Goal: Navigation & Orientation: Understand site structure

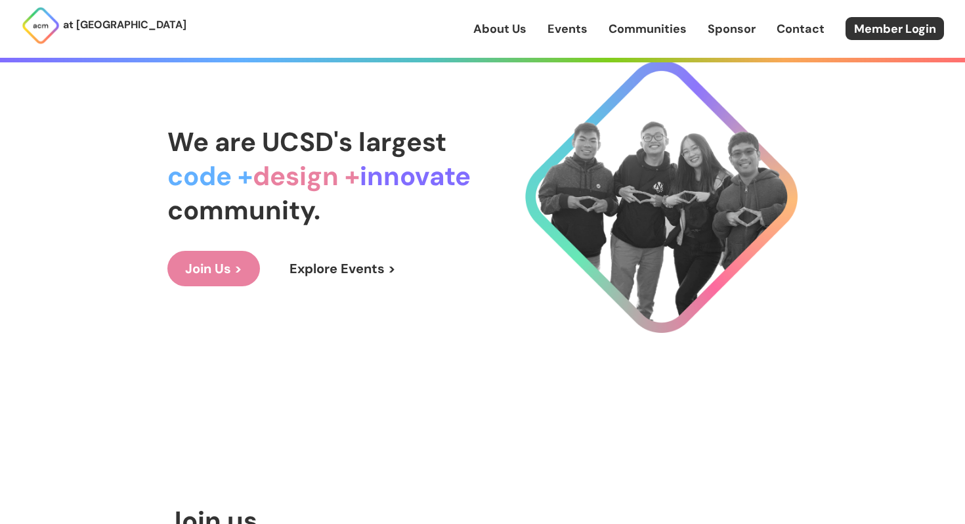
scroll to position [88, 0]
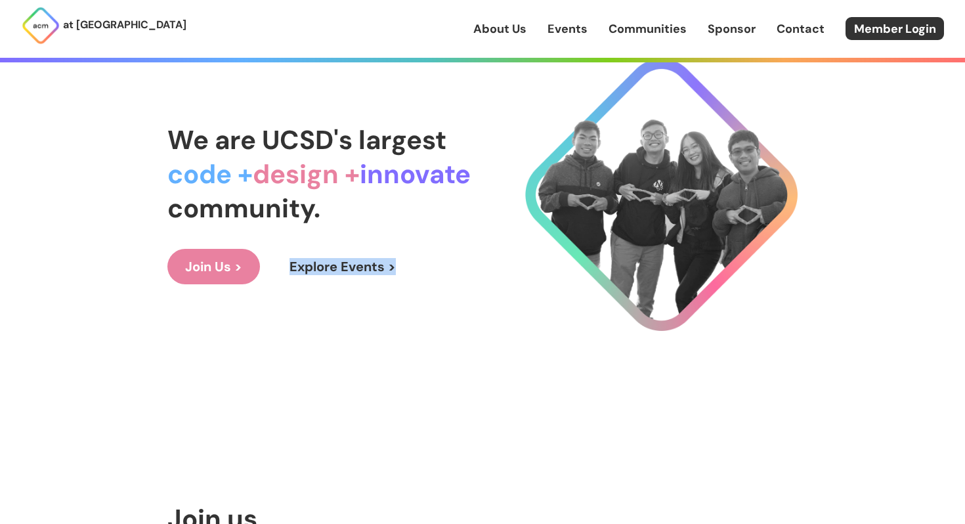
click at [508, 29] on link "About Us" at bounding box center [499, 28] width 53 height 17
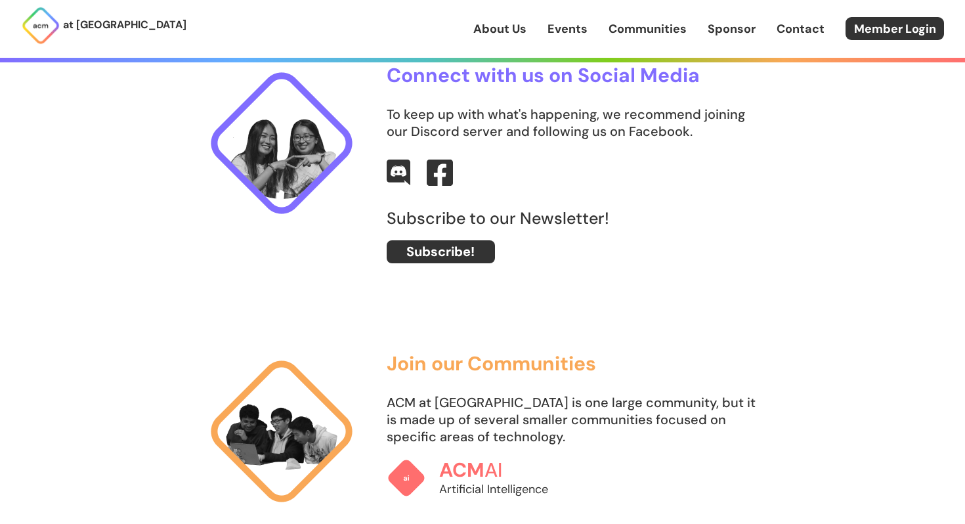
scroll to position [582, 0]
click at [397, 166] on img at bounding box center [398, 172] width 25 height 28
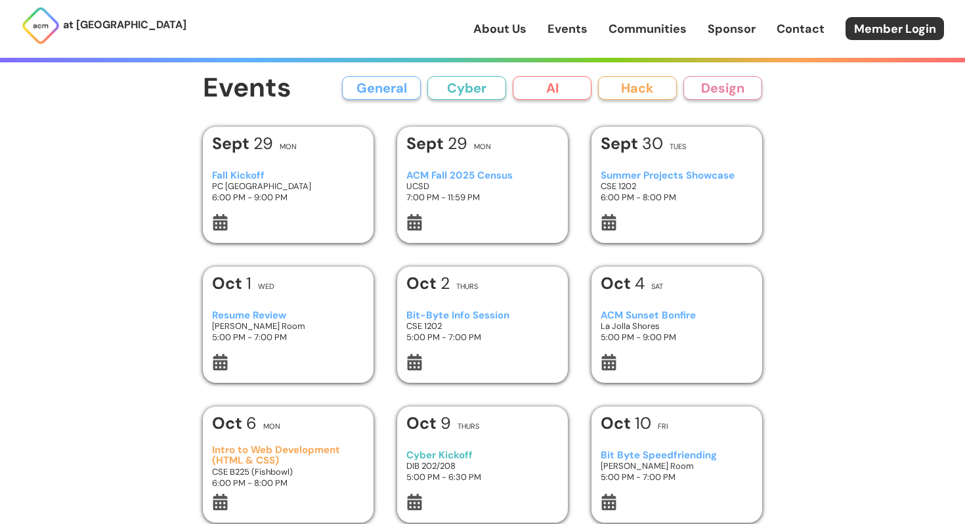
click at [613, 28] on link "Communities" at bounding box center [648, 28] width 78 height 17
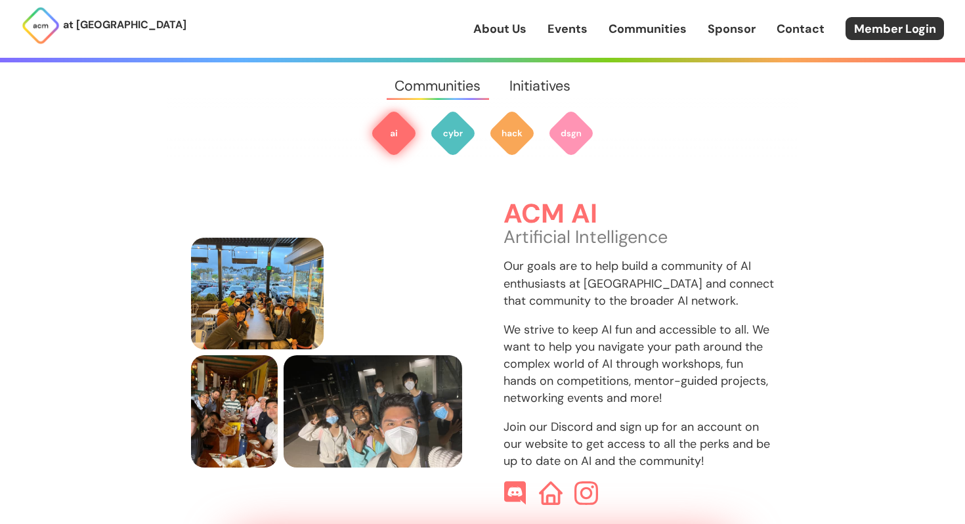
scroll to position [391, 0]
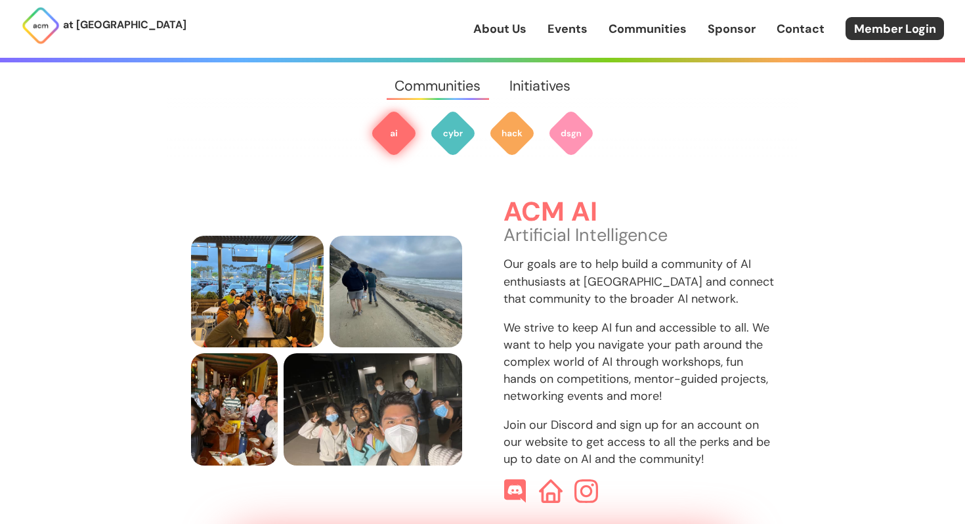
click at [562, 81] on link "Initiatives" at bounding box center [539, 85] width 89 height 47
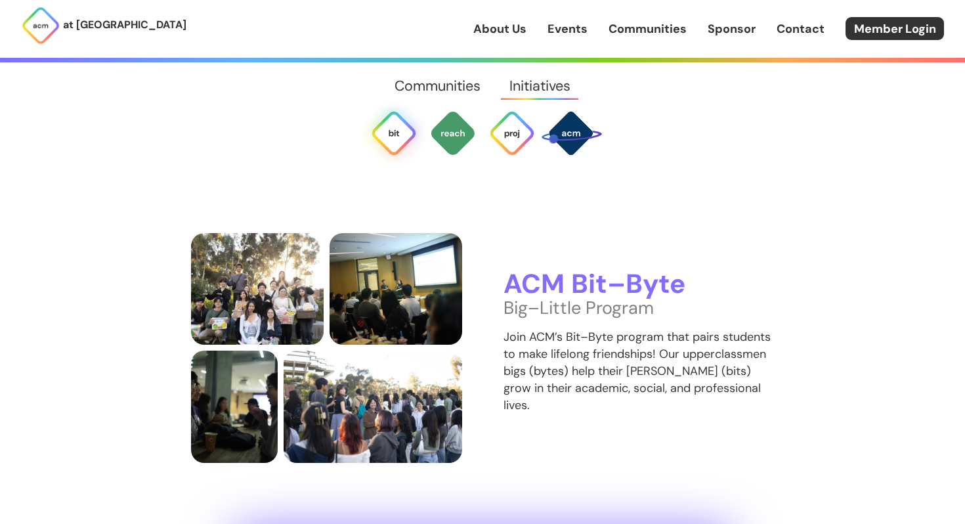
scroll to position [2503, 0]
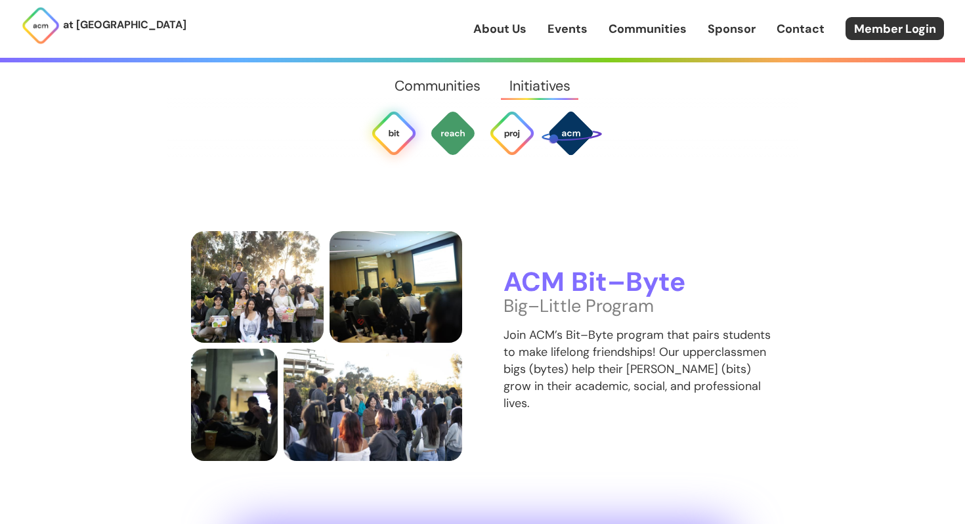
click at [741, 26] on link "Sponsor" at bounding box center [732, 28] width 48 height 17
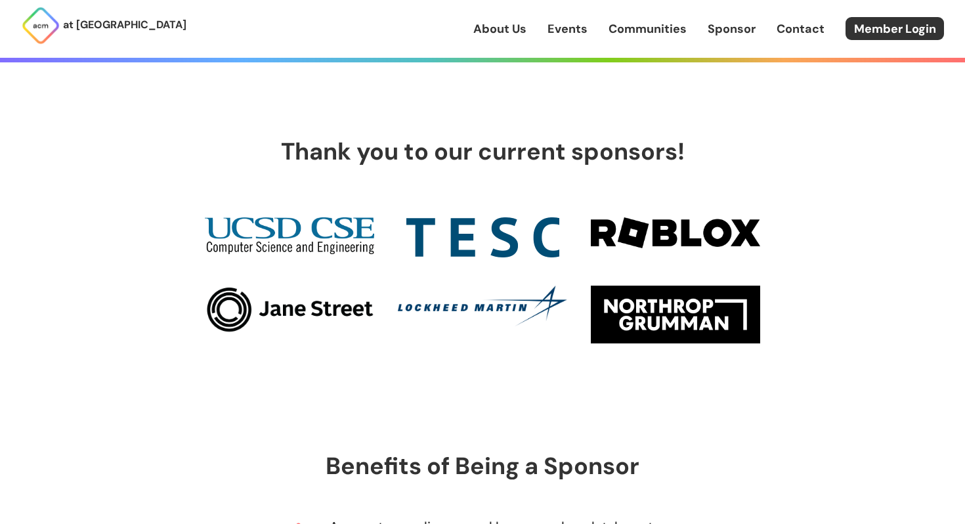
scroll to position [415, 0]
